Goal: Task Accomplishment & Management: Manage account settings

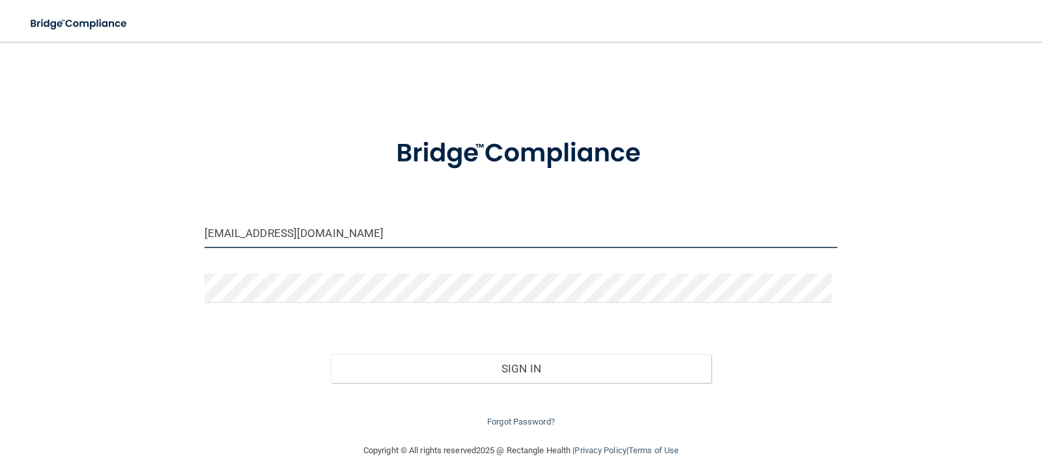
drag, startPoint x: 418, startPoint y: 236, endPoint x: 113, endPoint y: 257, distance: 306.1
click at [113, 257] on div "[EMAIL_ADDRESS][DOMAIN_NAME] Invalid email/password. You don't have permission …" at bounding box center [521, 242] width 990 height 375
type input "[EMAIL_ADDRESS][DOMAIN_NAME]"
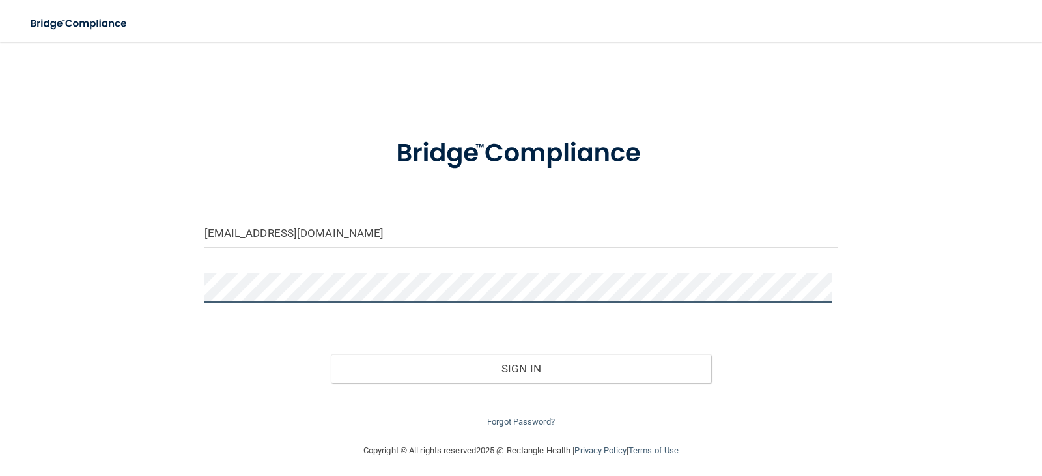
click at [0, 306] on main "[EMAIL_ADDRESS][DOMAIN_NAME] Invalid email/password. You don't have permission …" at bounding box center [521, 259] width 1042 height 434
click at [331, 354] on button "Sign In" at bounding box center [521, 368] width 380 height 29
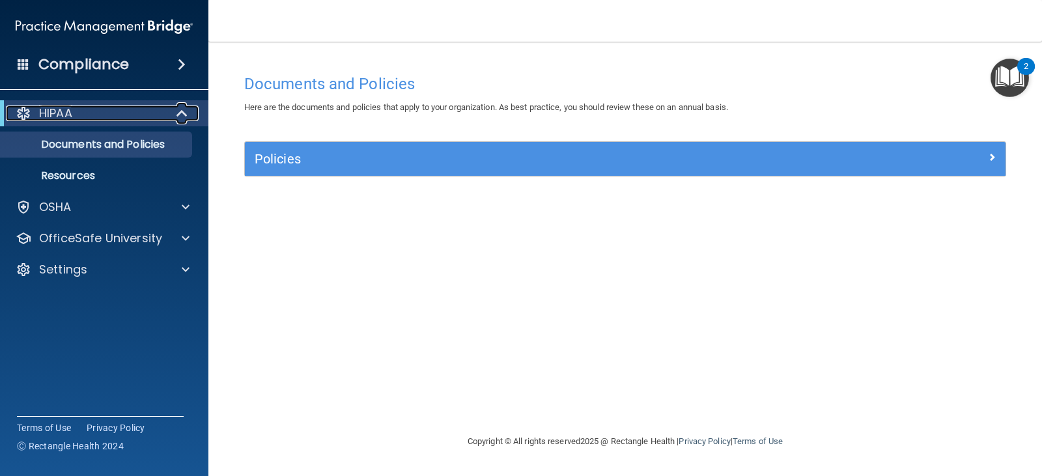
click at [112, 113] on div "HIPAA" at bounding box center [86, 114] width 161 height 16
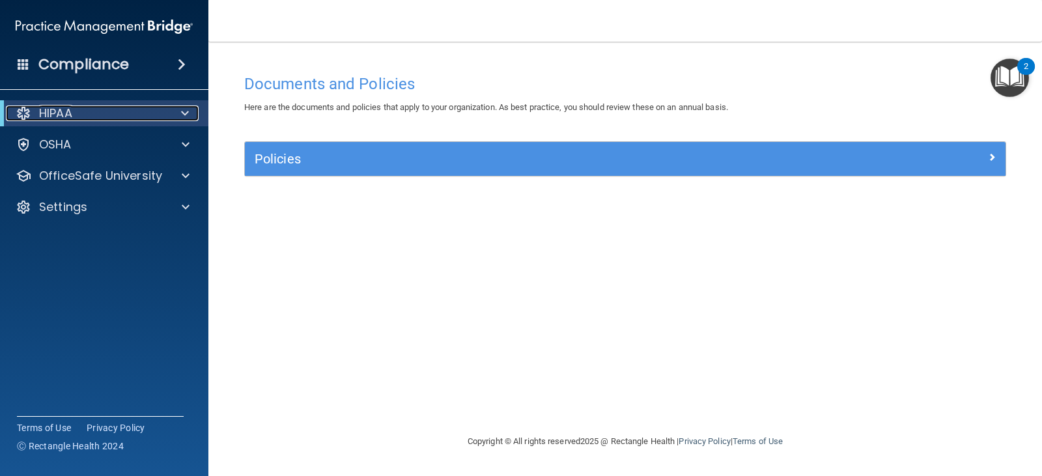
click at [112, 113] on div "HIPAA" at bounding box center [86, 114] width 161 height 16
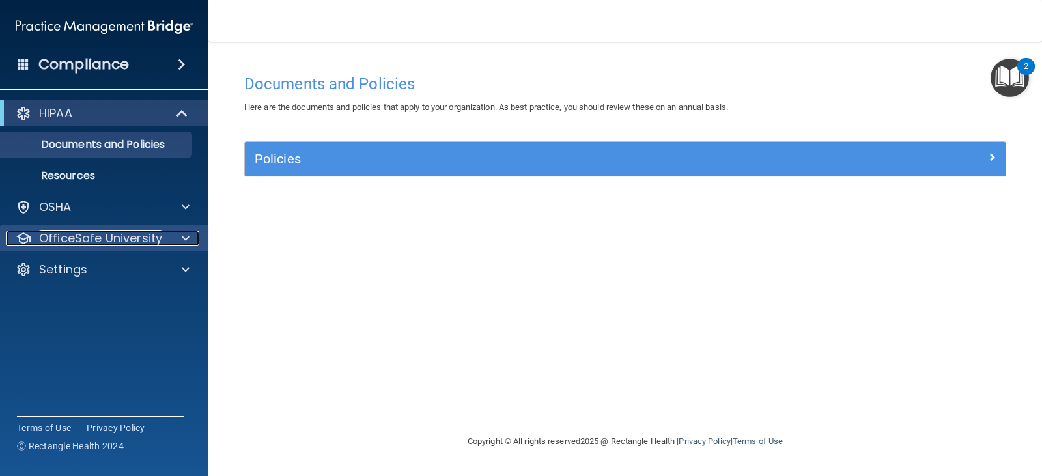
click at [103, 238] on p "OfficeSafe University" at bounding box center [100, 239] width 123 height 16
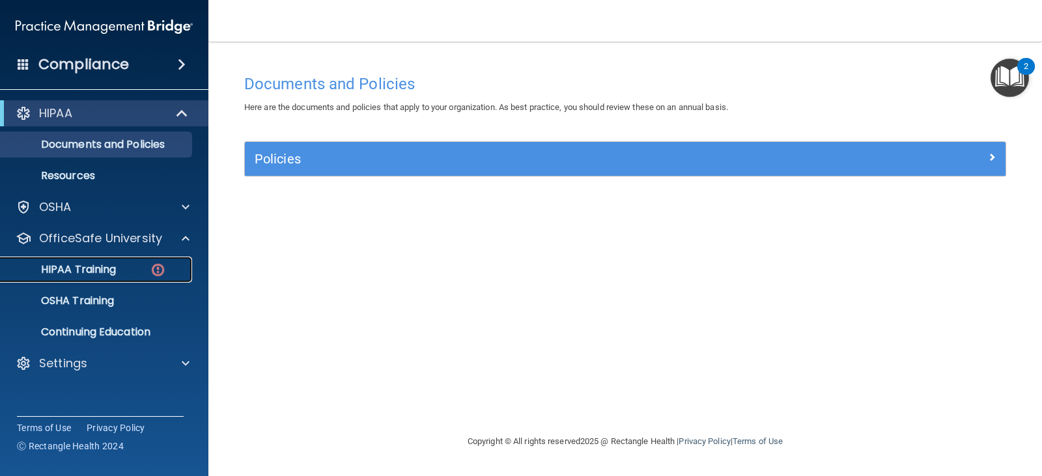
click at [105, 270] on p "HIPAA Training" at bounding box center [61, 269] width 107 height 13
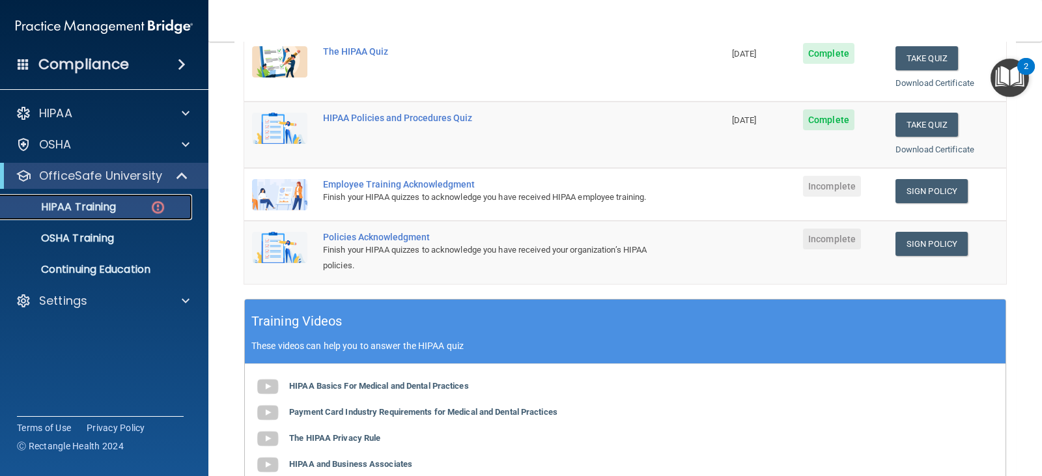
scroll to position [195, 0]
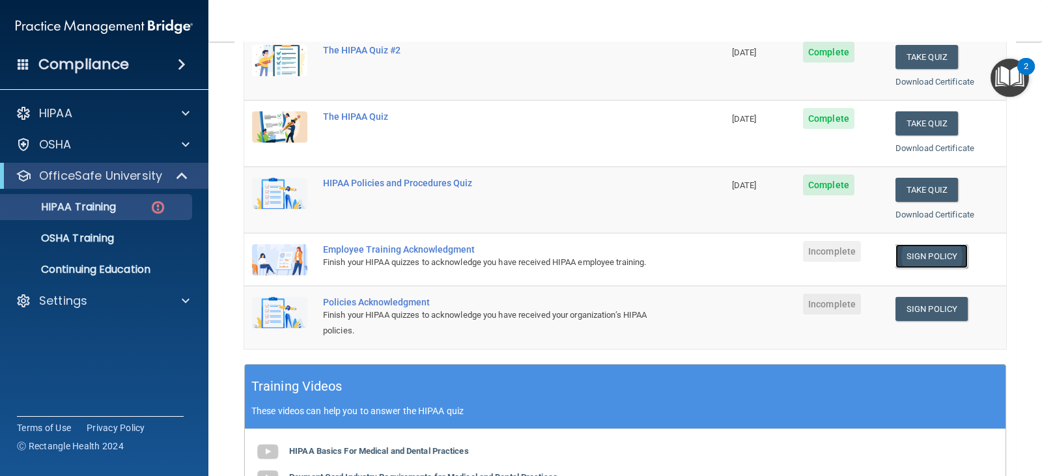
click at [927, 255] on link "Sign Policy" at bounding box center [931, 256] width 72 height 24
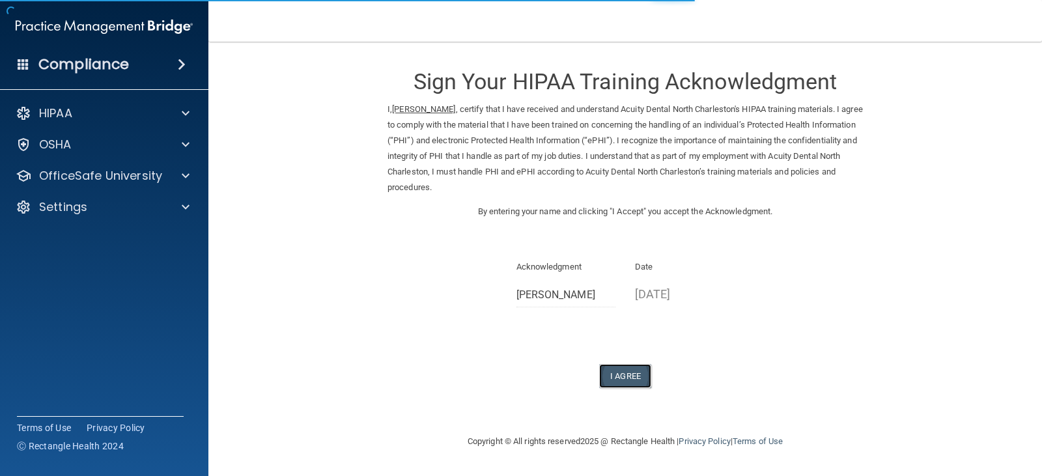
click at [612, 376] on button "I Agree" at bounding box center [625, 376] width 52 height 24
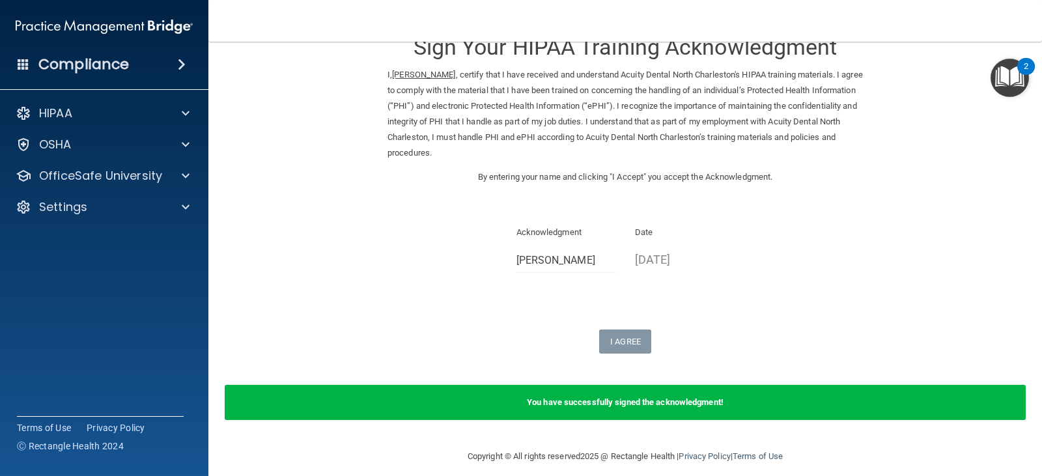
scroll to position [46, 0]
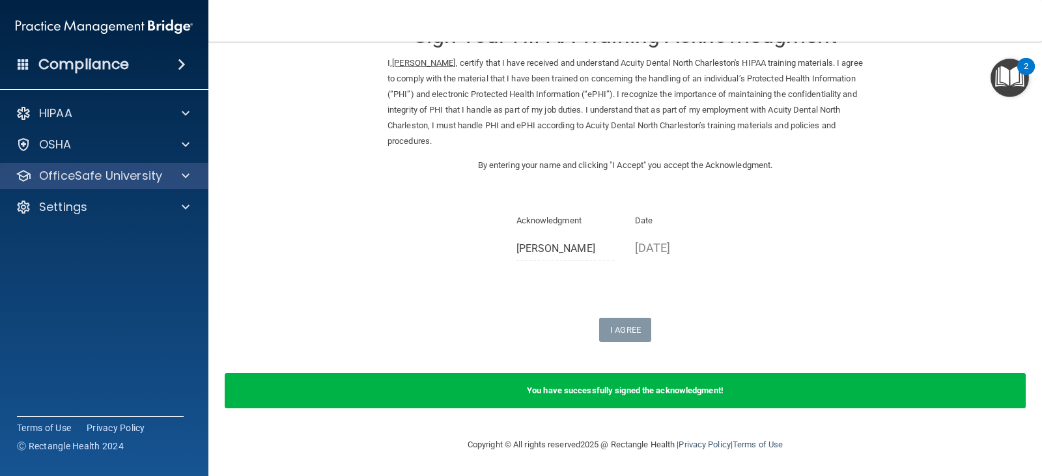
click at [97, 164] on div "OfficeSafe University" at bounding box center [104, 176] width 209 height 26
click at [102, 175] on p "OfficeSafe University" at bounding box center [100, 176] width 123 height 16
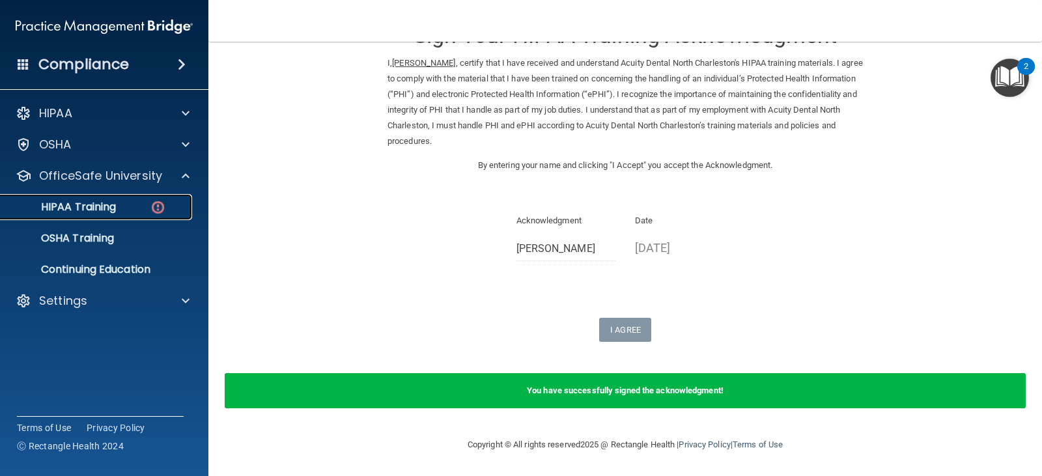
click at [140, 212] on div "HIPAA Training" at bounding box center [97, 207] width 178 height 13
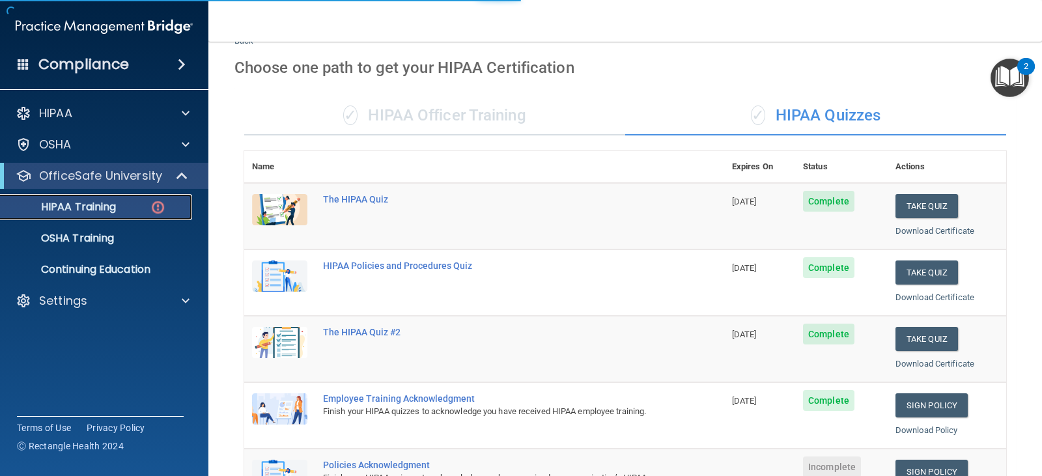
scroll to position [502, 0]
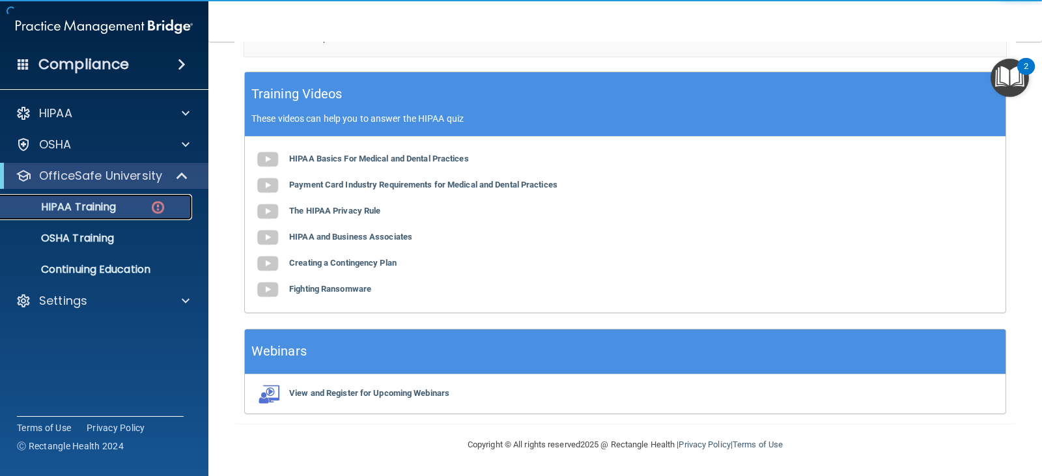
click at [140, 205] on div "HIPAA Training" at bounding box center [97, 207] width 178 height 13
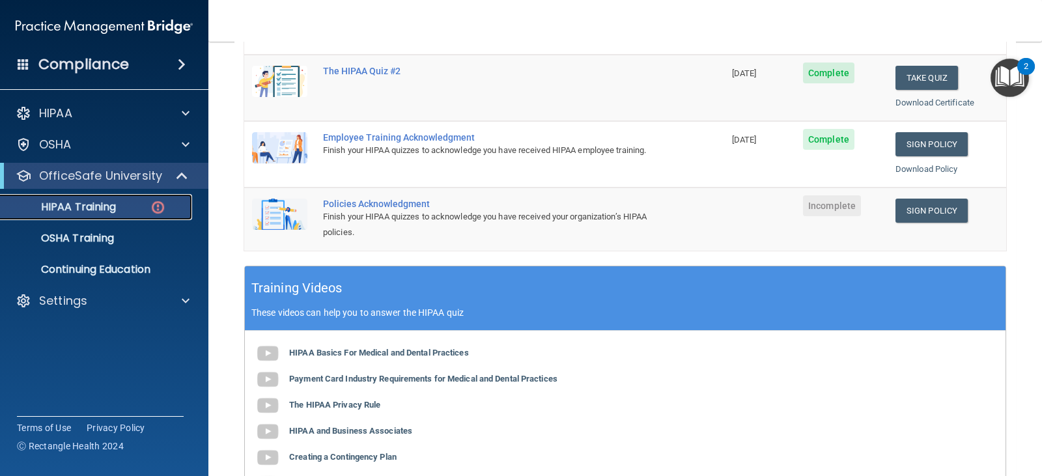
scroll to position [307, 0]
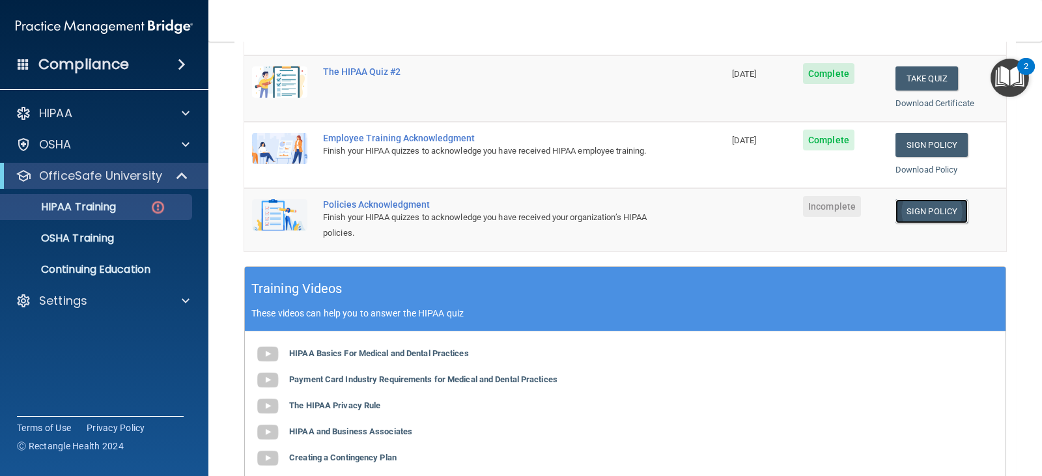
click at [922, 211] on link "Sign Policy" at bounding box center [931, 211] width 72 height 24
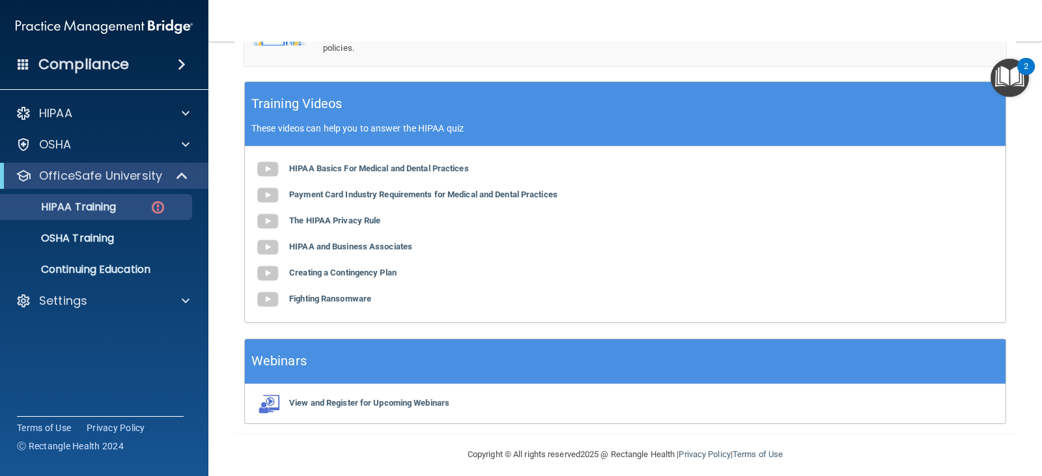
scroll to position [502, 0]
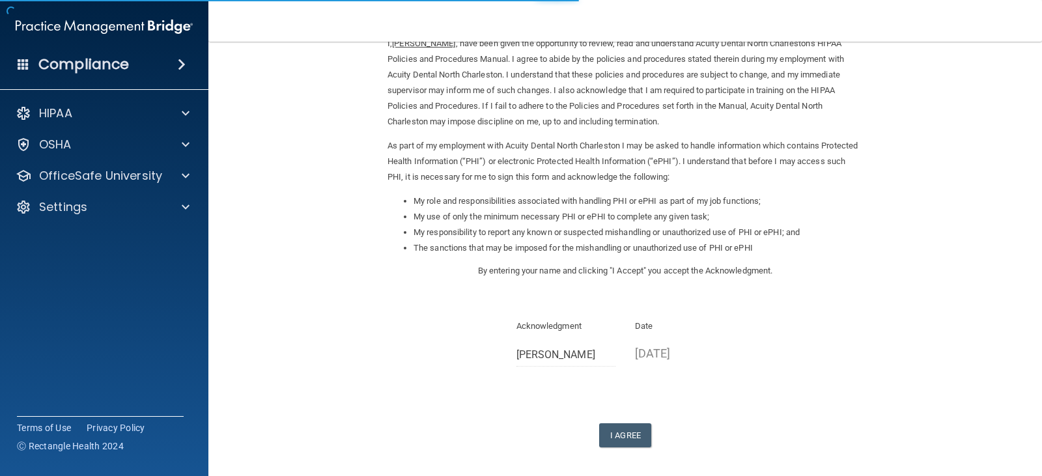
scroll to position [120, 0]
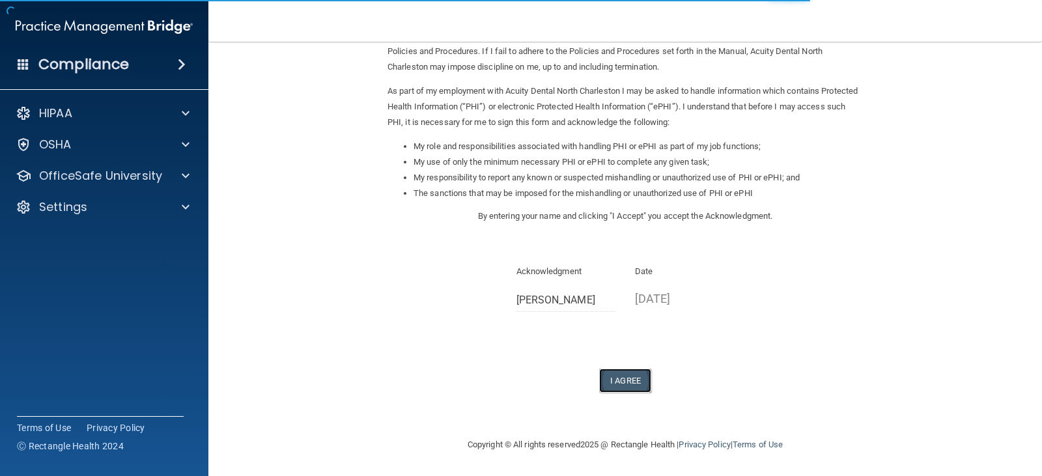
click at [612, 378] on button "I Agree" at bounding box center [625, 381] width 52 height 24
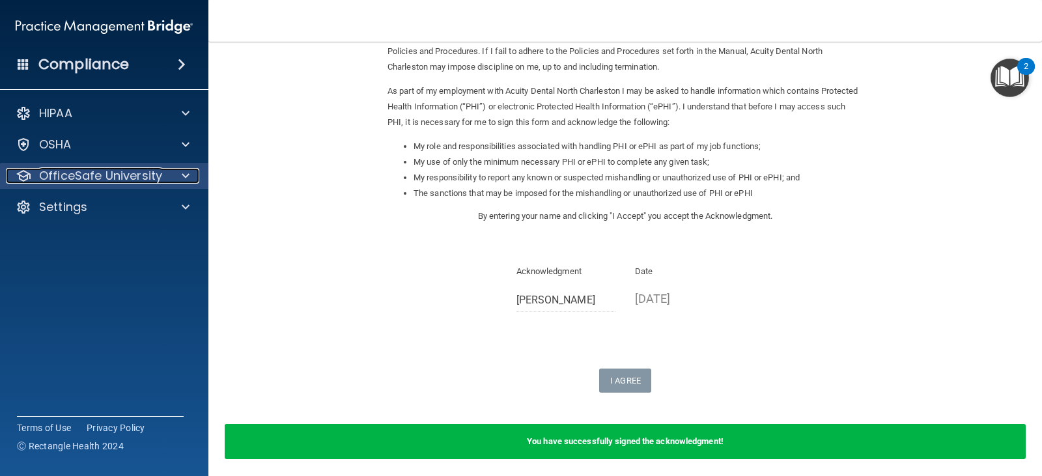
click at [75, 172] on p "OfficeSafe University" at bounding box center [100, 176] width 123 height 16
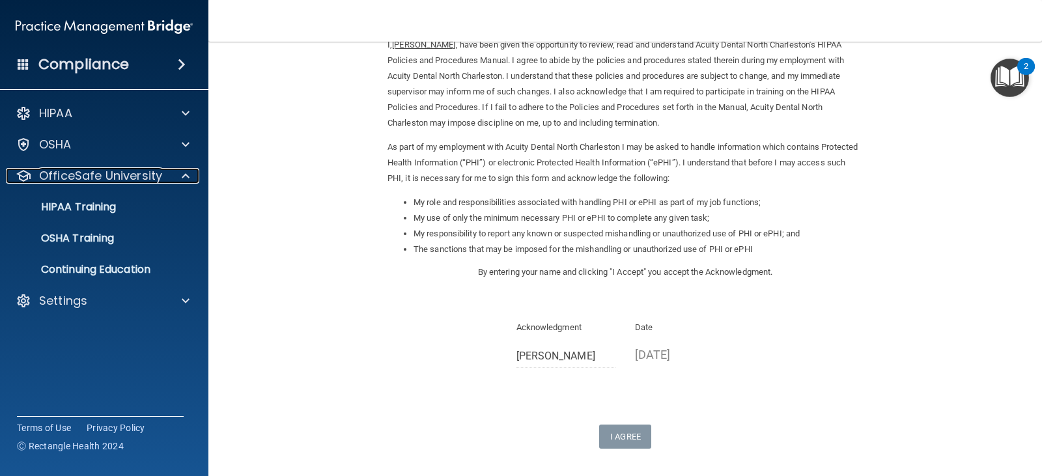
scroll to position [0, 0]
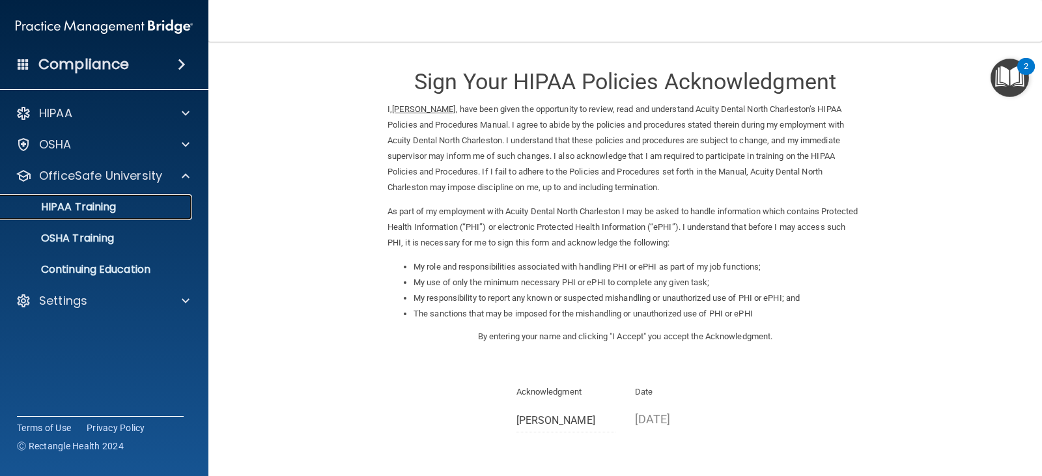
click at [105, 203] on p "HIPAA Training" at bounding box center [61, 207] width 107 height 13
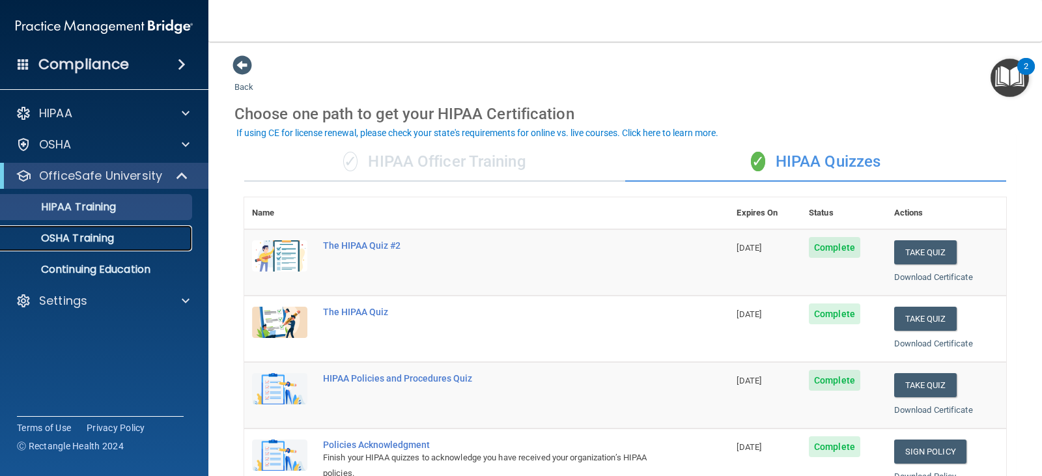
click at [92, 238] on p "OSHA Training" at bounding box center [61, 238] width 106 height 13
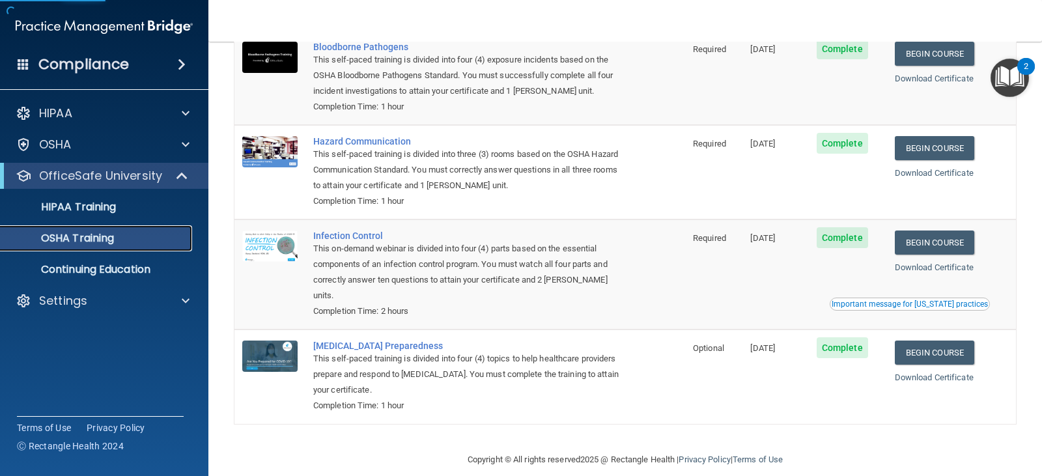
scroll to position [118, 0]
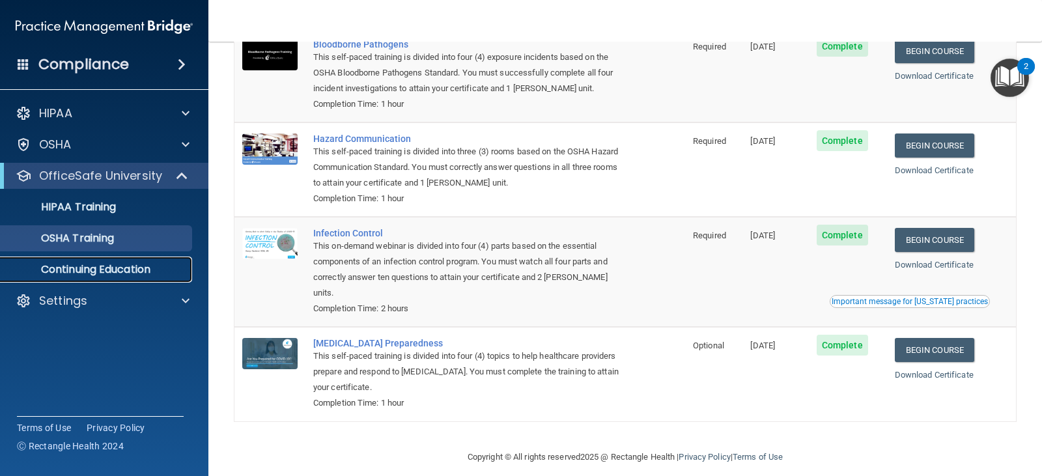
click at [79, 264] on p "Continuing Education" at bounding box center [97, 269] width 178 height 13
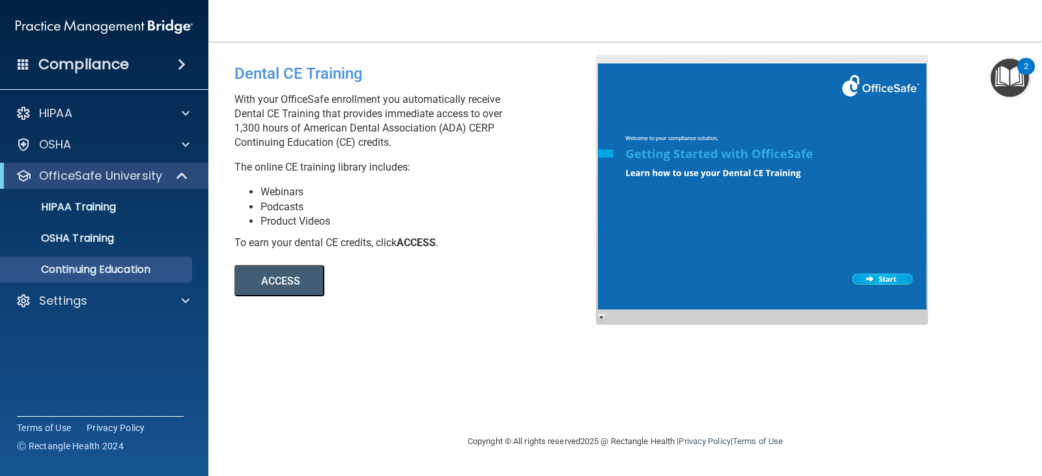
click at [1009, 74] on img "Open Resource Center, 2 new notifications" at bounding box center [1010, 78] width 38 height 38
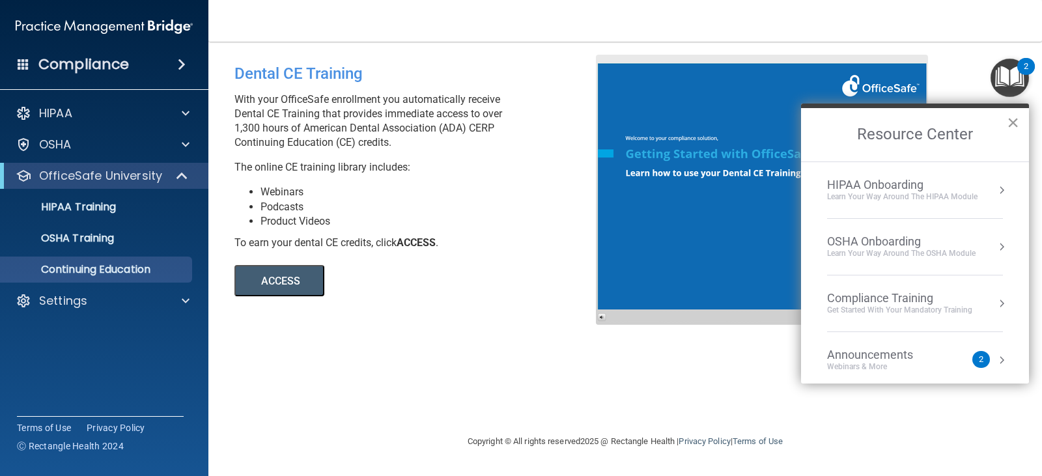
click at [1011, 121] on button "×" at bounding box center [1013, 122] width 12 height 21
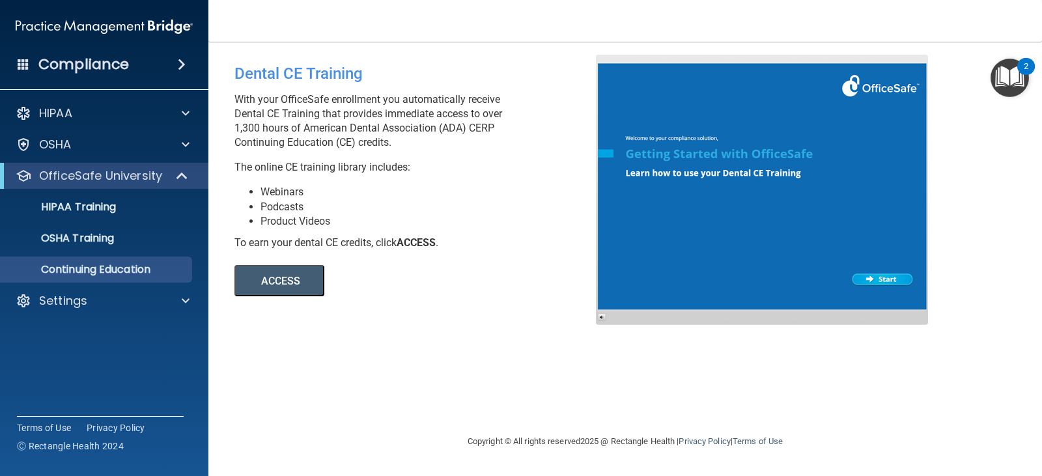
click at [87, 64] on h4 "Compliance" at bounding box center [83, 64] width 91 height 18
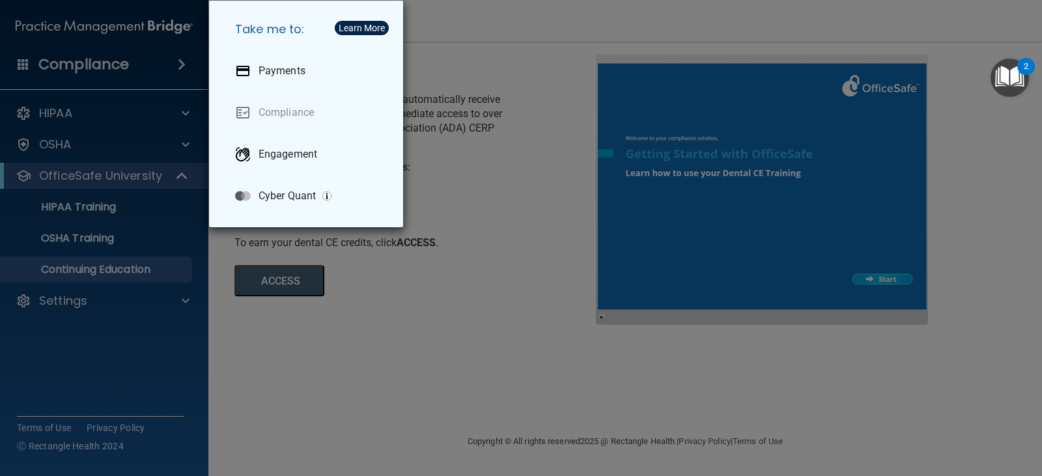
click at [87, 68] on div "Take me to: Payments Compliance Engagement Cyber Quant" at bounding box center [521, 238] width 1042 height 476
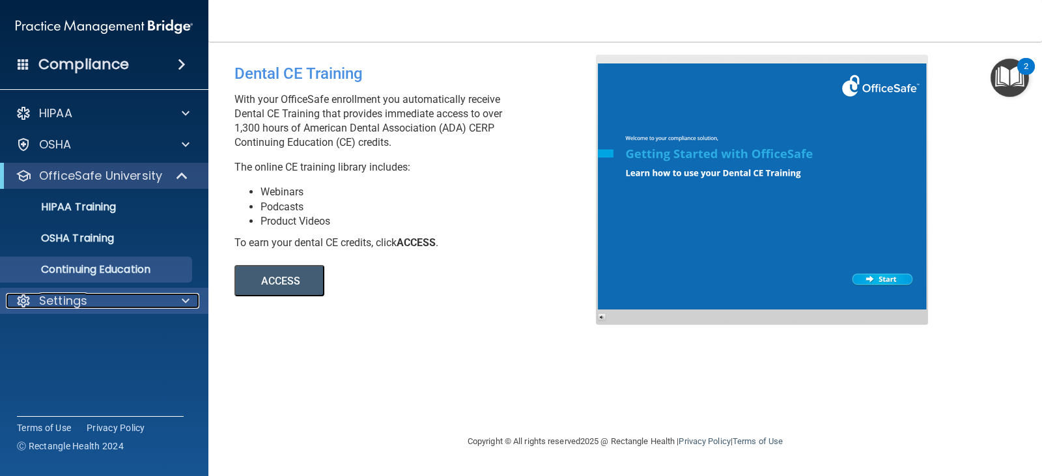
click at [87, 296] on div "Settings" at bounding box center [87, 301] width 162 height 16
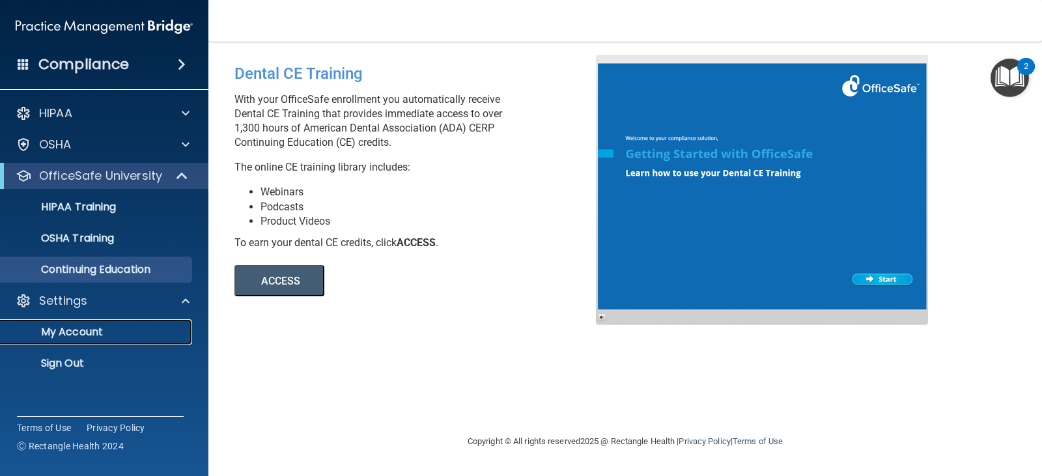
click at [81, 337] on p "My Account" at bounding box center [97, 332] width 178 height 13
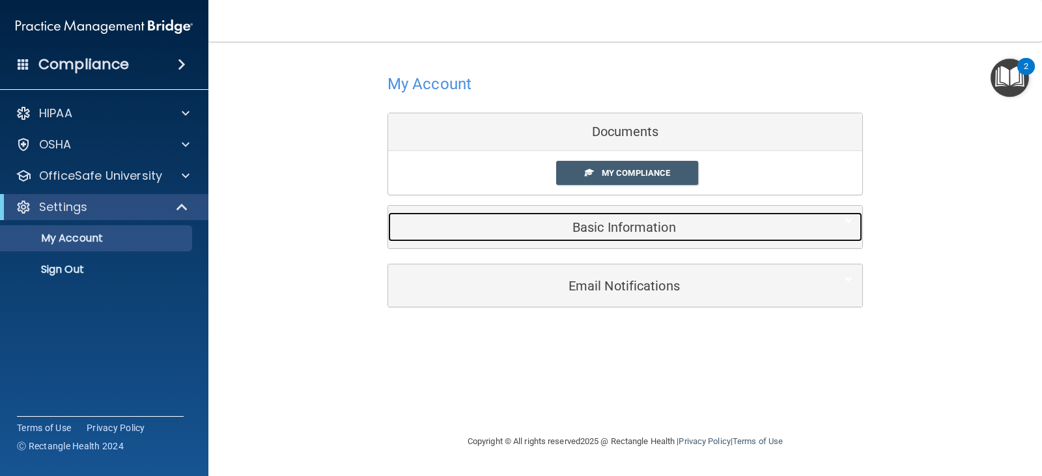
click at [646, 237] on div "Basic Information" at bounding box center [605, 226] width 434 height 29
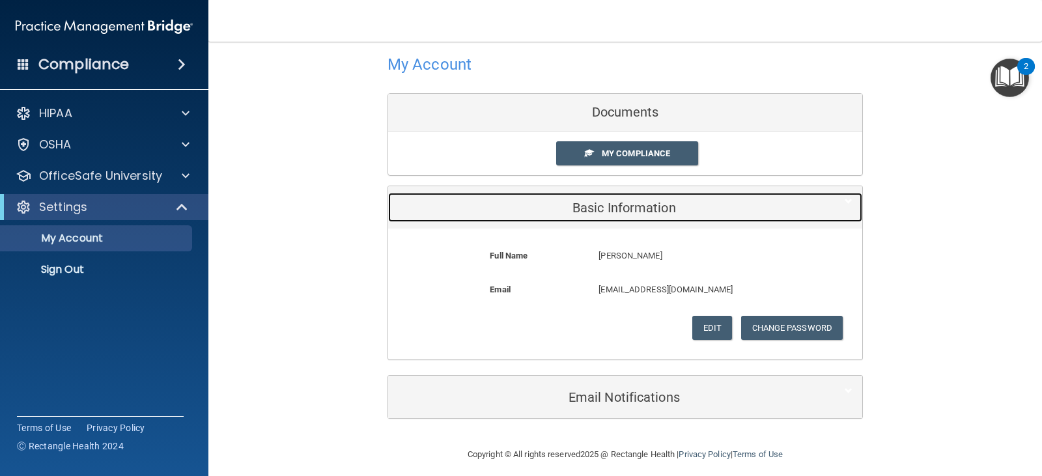
scroll to position [29, 0]
